Goal: Task Accomplishment & Management: Use online tool/utility

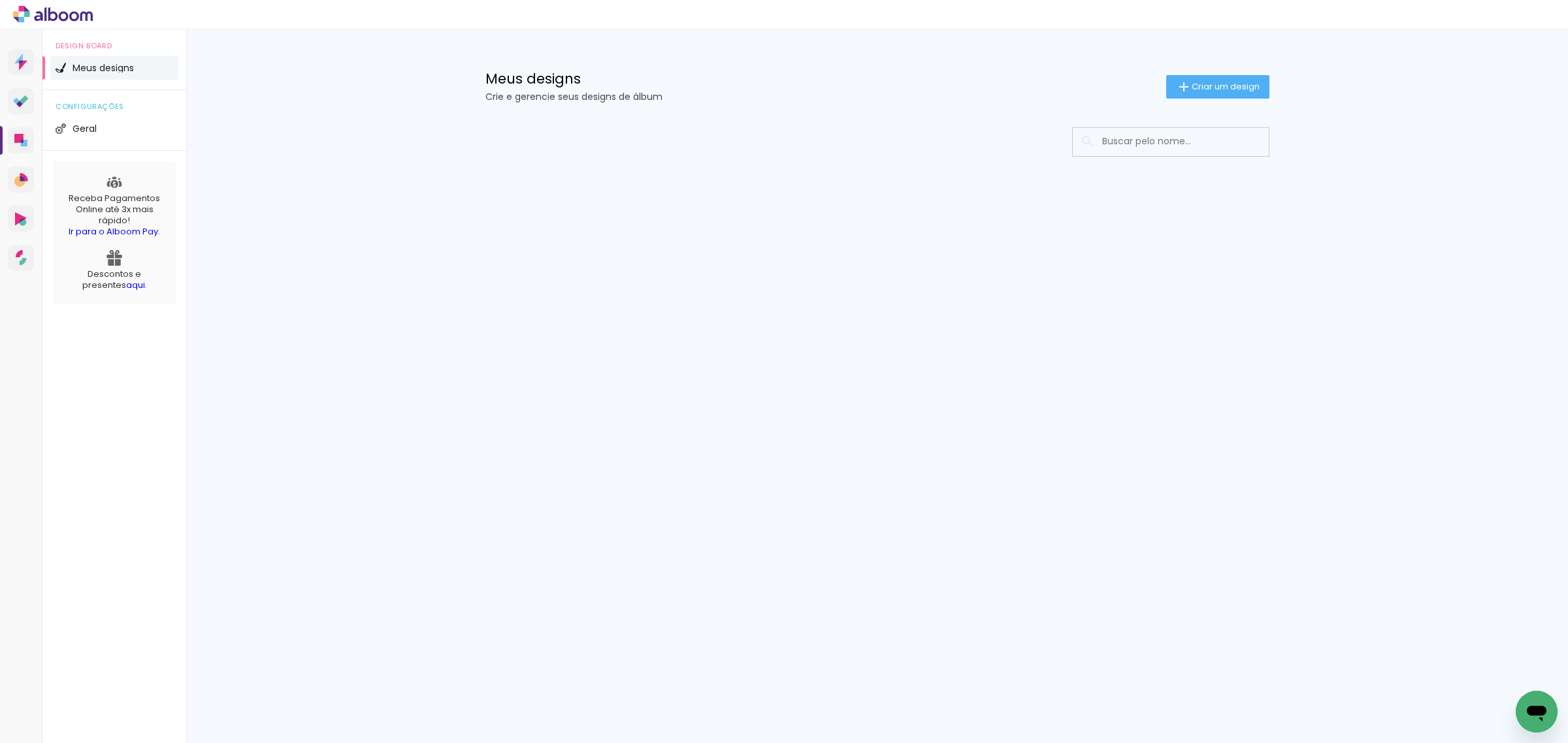
click at [1123, 142] on input at bounding box center [1189, 141] width 186 height 27
type input "RAFA"
type paper-input "RAFA"
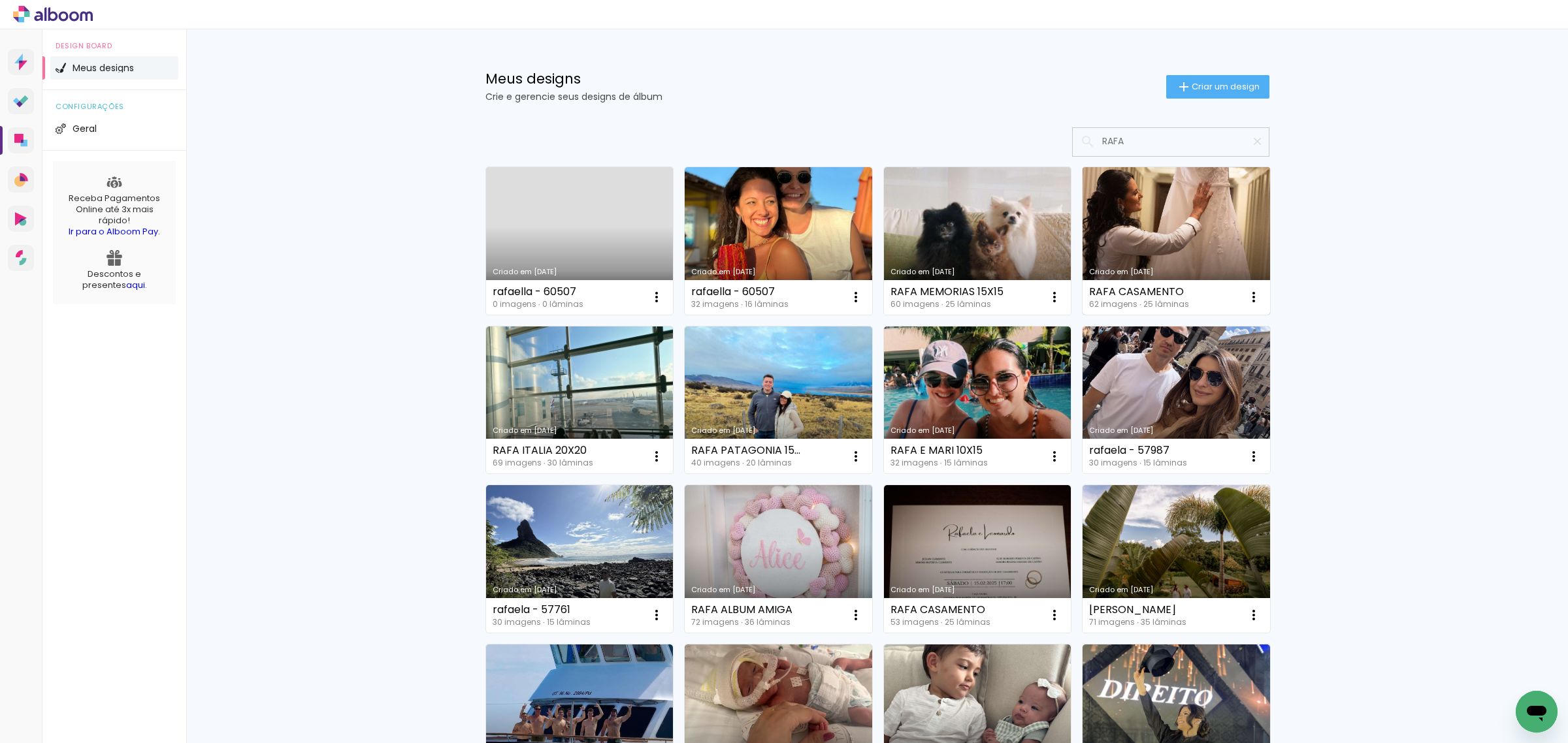
click at [1188, 272] on div "Criado em [DATE]" at bounding box center [1177, 271] width 175 height 7
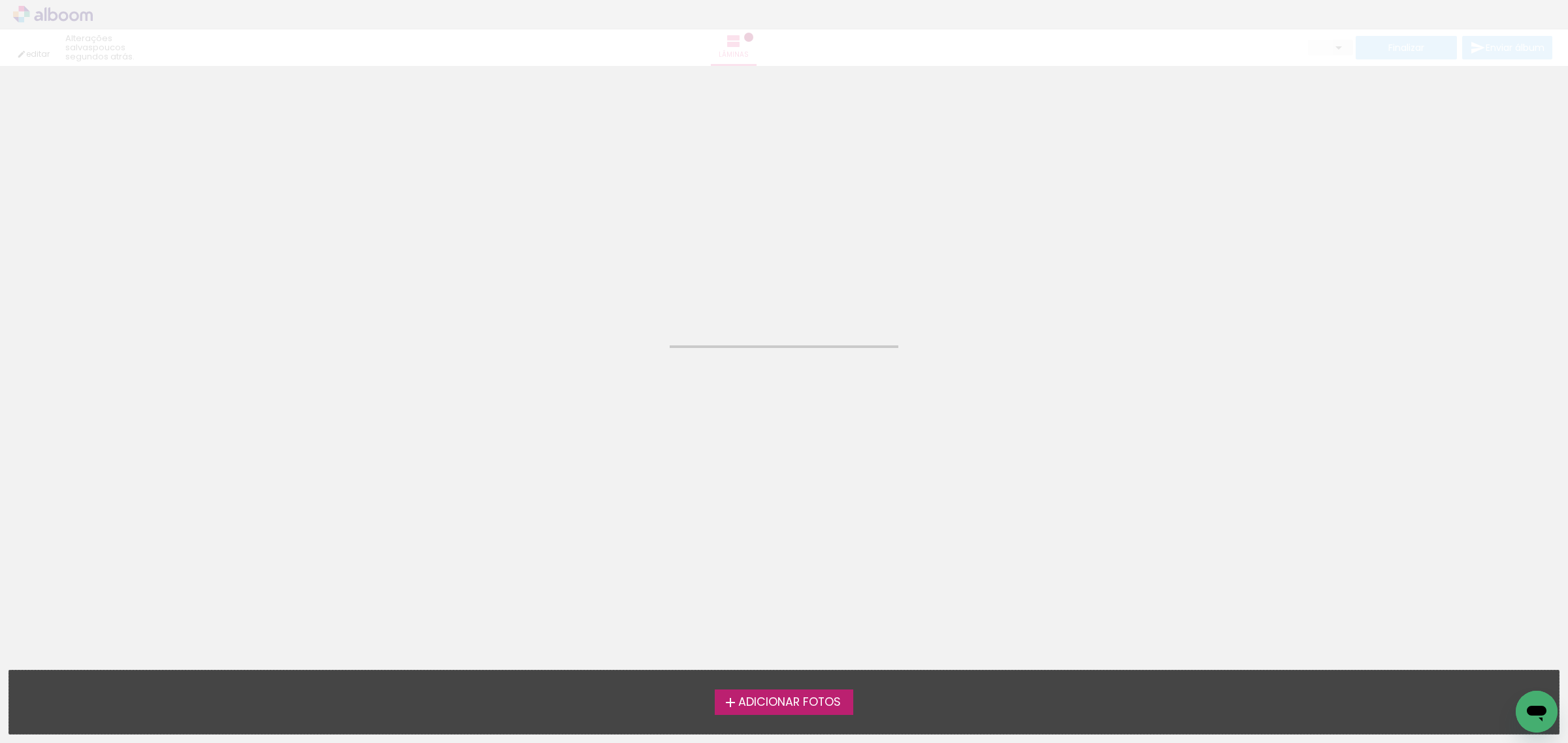
click at [1188, 272] on neon-animated-pages "Confirmar Cancelar" at bounding box center [784, 405] width 1568 height 678
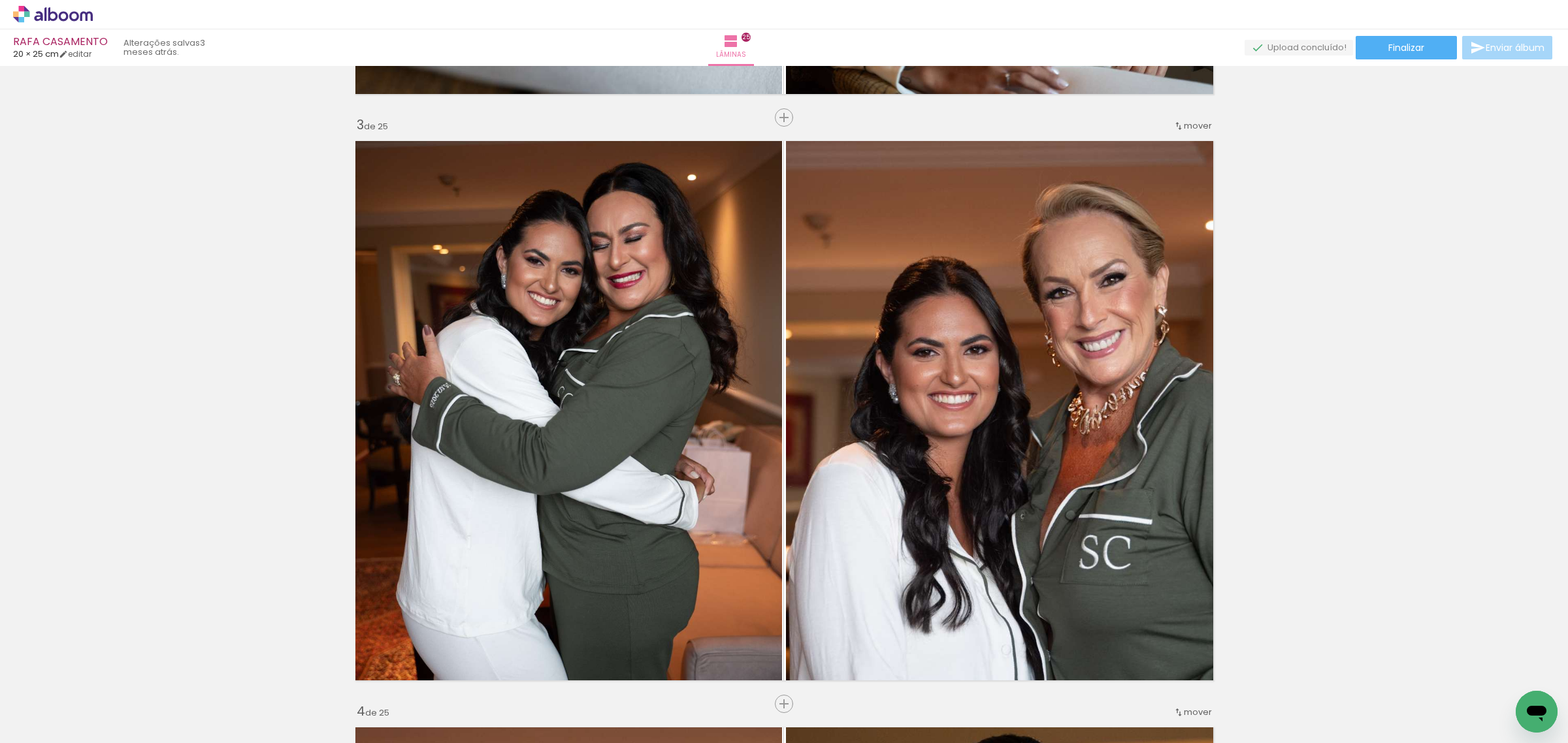
scroll to position [1551, 0]
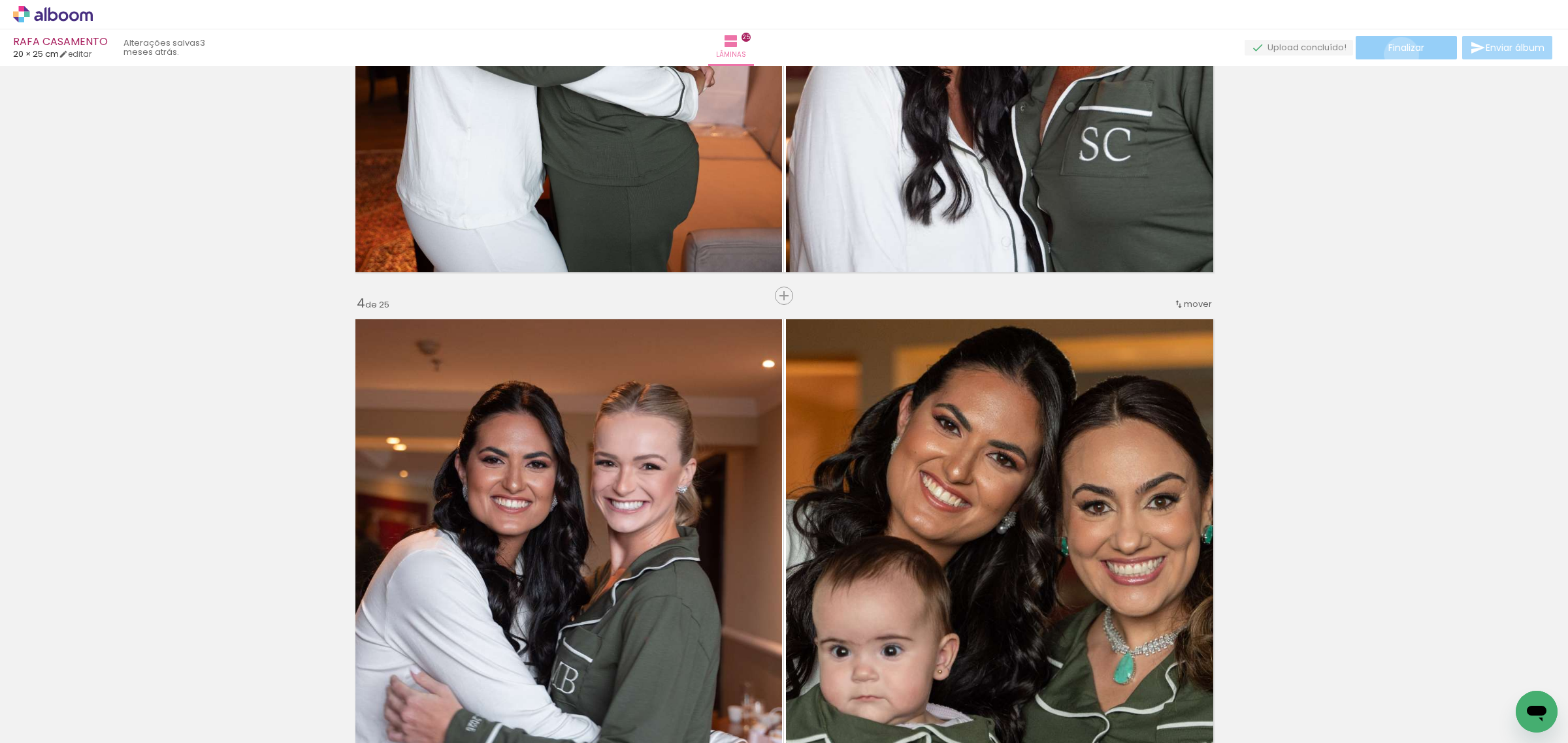
click at [1397, 54] on paper-button "Finalizar" at bounding box center [1406, 47] width 101 height 24
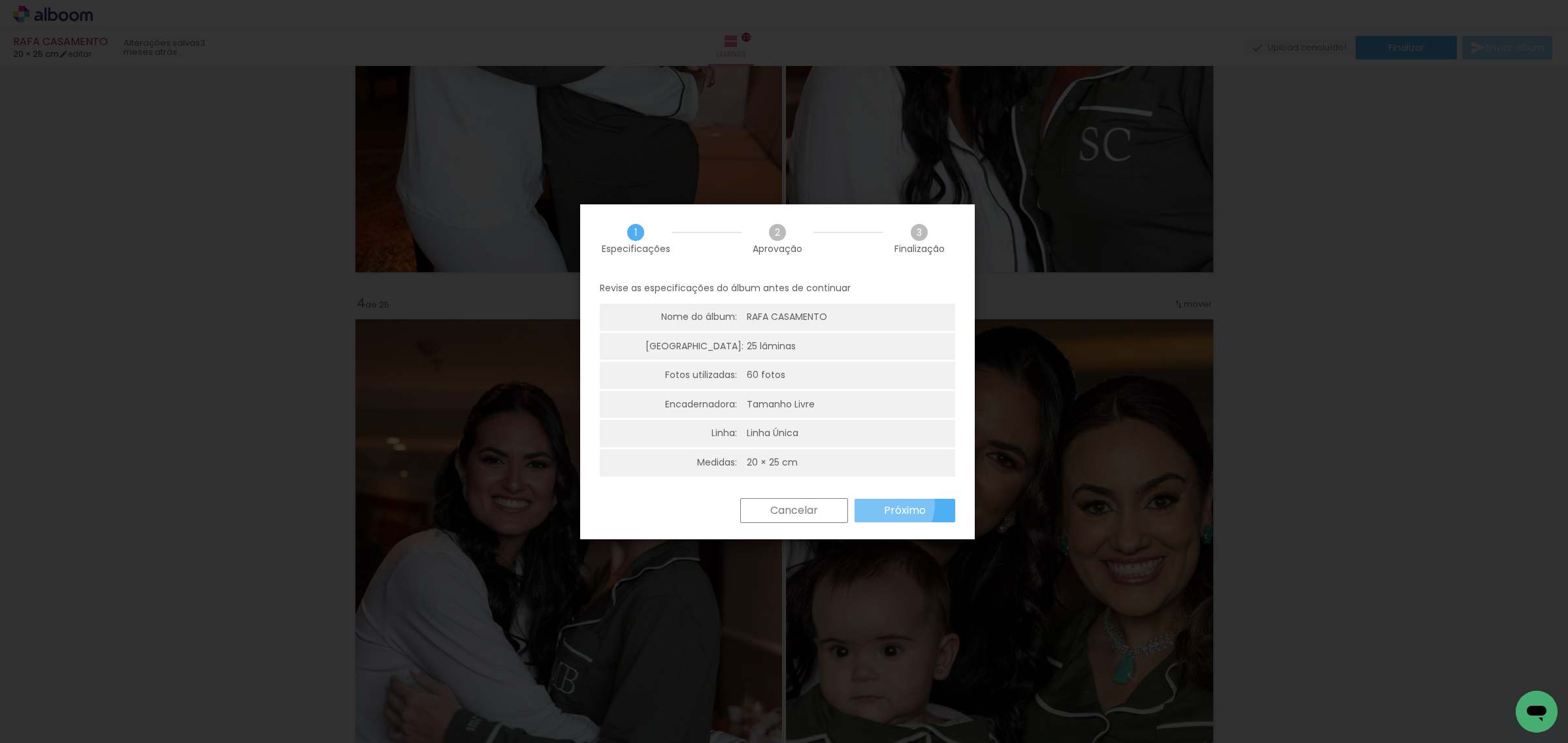
click at [0, 0] on slot "Próximo" at bounding box center [0, 0] width 0 height 0
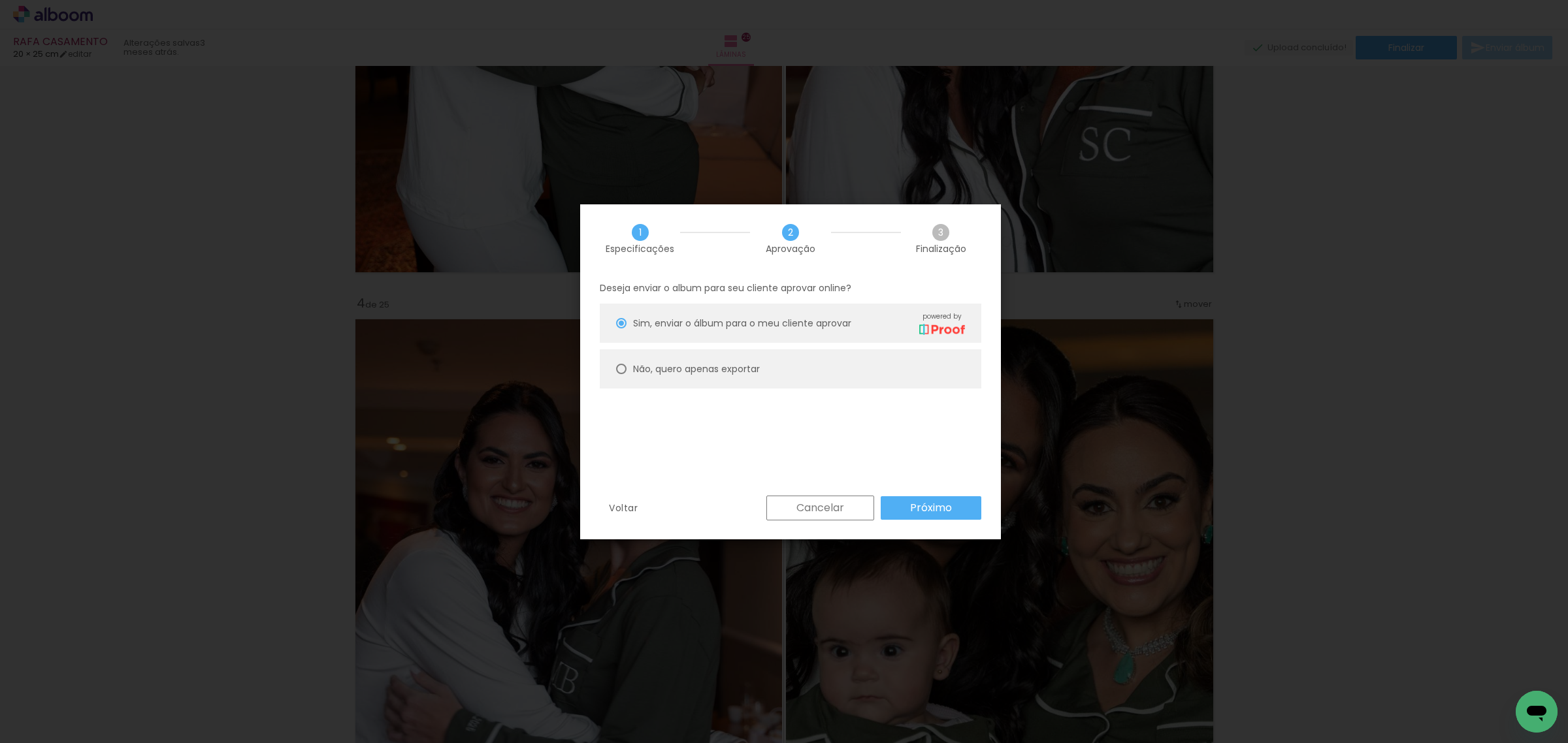
click at [771, 368] on paper-radio-button "Não, quero apenas exportar" at bounding box center [790, 369] width 382 height 40
type paper-radio-button "on"
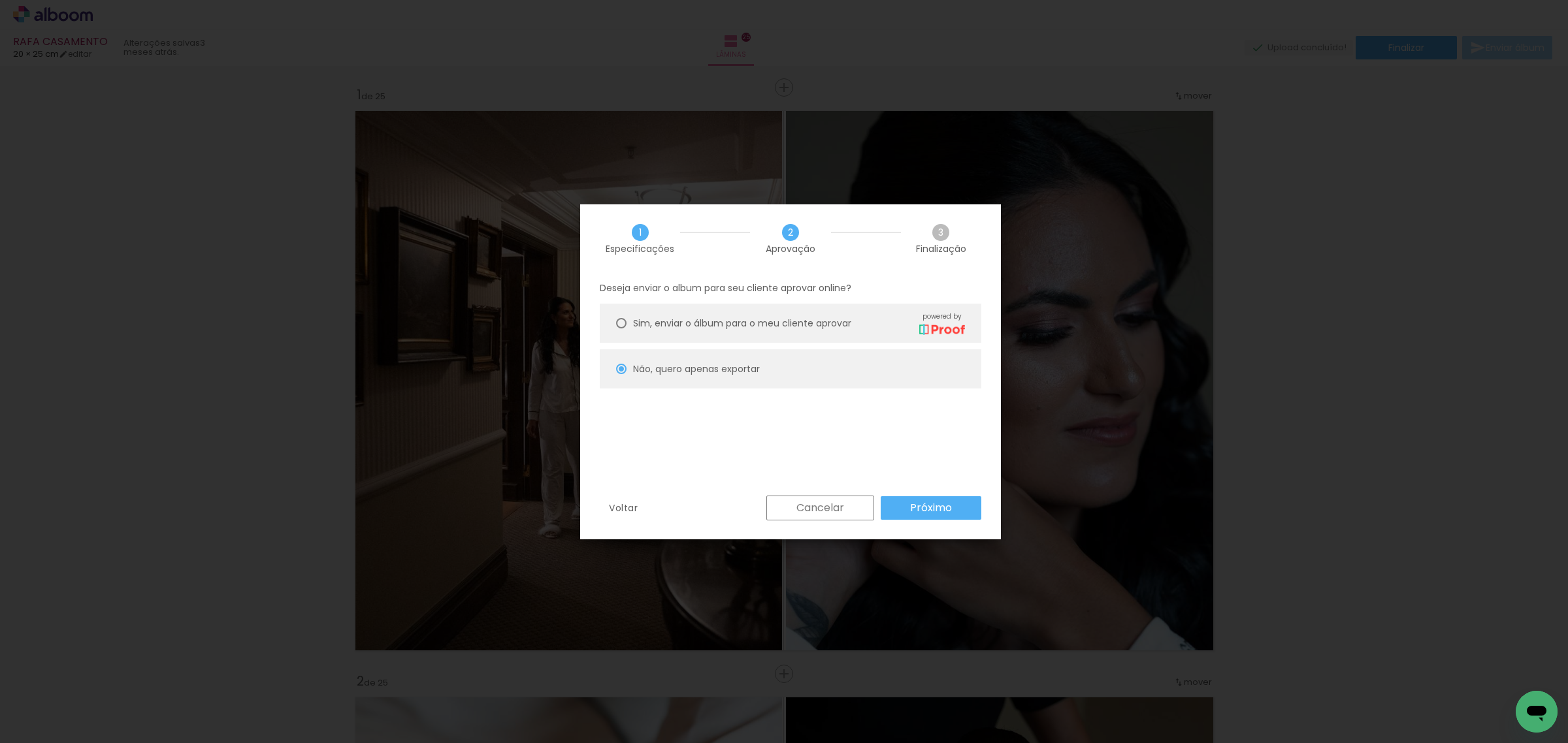
click at [965, 170] on iron-overlay-backdrop at bounding box center [784, 372] width 1568 height 743
